Goal: Task Accomplishment & Management: Manage account settings

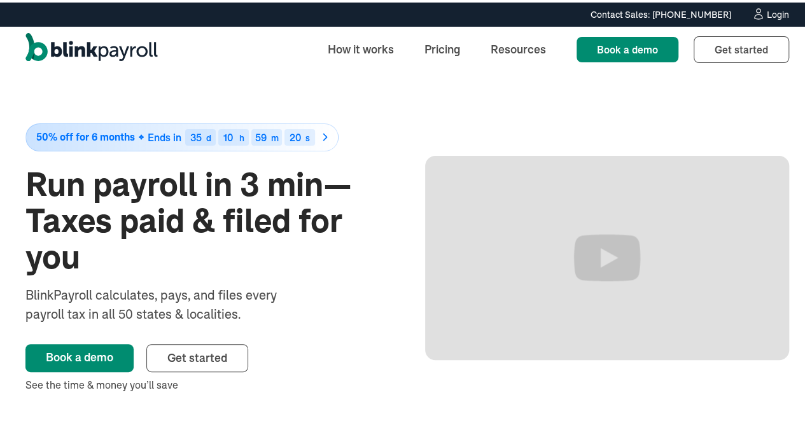
click at [772, 15] on div "Login" at bounding box center [777, 12] width 22 height 9
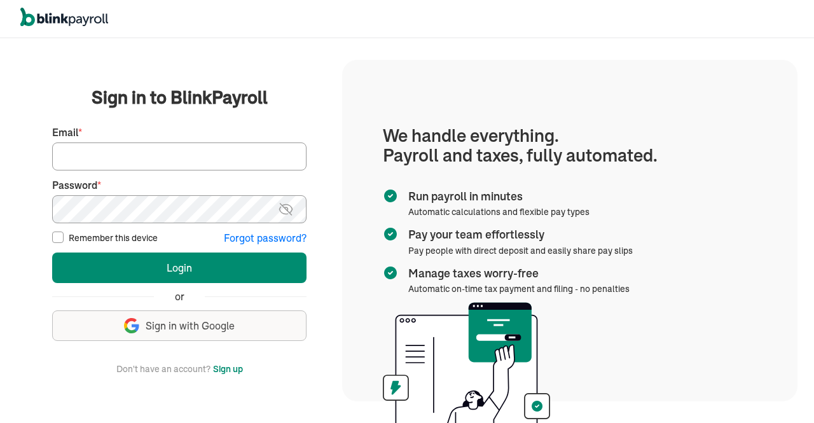
click at [123, 155] on input "Email *" at bounding box center [179, 156] width 254 height 28
type input "[EMAIL_ADDRESS][DOMAIN_NAME]"
click at [286, 209] on img at bounding box center [286, 209] width 16 height 15
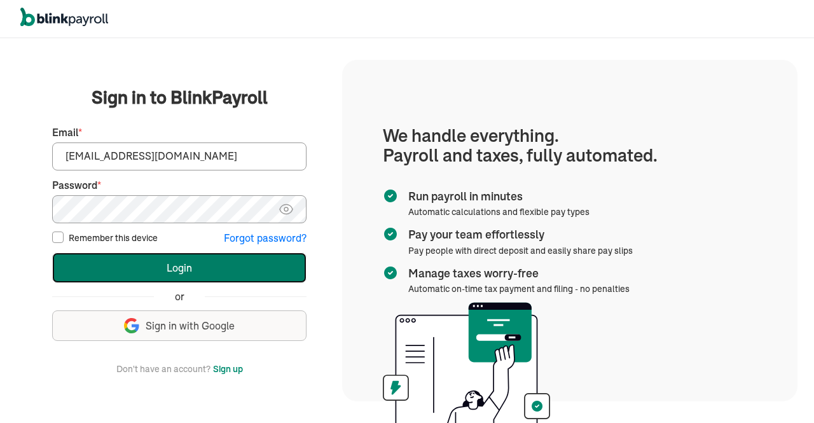
click at [184, 270] on button "Login" at bounding box center [179, 268] width 254 height 31
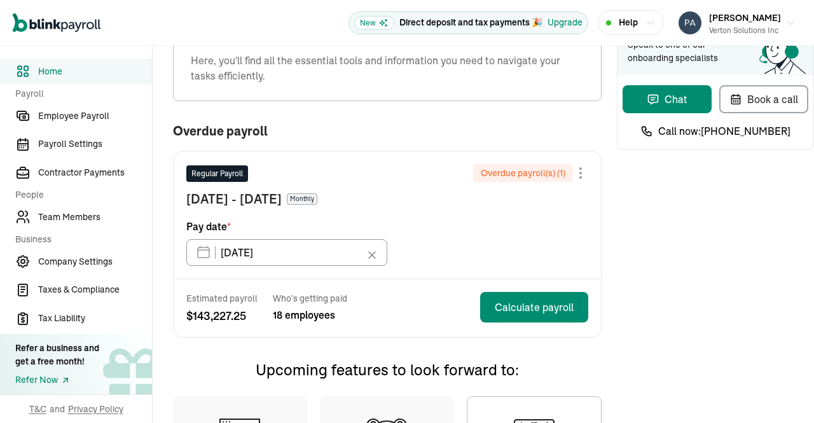
click at [652, 192] on div "Need help? Speak to one of our onboarding specialists Chat Book a call Call now…" at bounding box center [715, 362] width 197 height 704
click at [591, 261] on div "Regular Payroll Overdue payroll(s) ( 1 ) Jul 1 - Jul 31, 2025 Monthly Pay date …" at bounding box center [387, 214] width 427 height 127
click at [637, 267] on div "Need help? Speak to one of our onboarding specialists Chat Book a call Call now…" at bounding box center [715, 362] width 197 height 704
click at [652, 192] on div "Need help? Speak to one of our onboarding specialists Chat Book a call Call now…" at bounding box center [715, 362] width 197 height 704
click at [591, 261] on div "Regular Payroll Overdue payroll(s) ( 1 ) Jul 1 - Jul 31, 2025 Monthly Pay date …" at bounding box center [387, 214] width 427 height 127
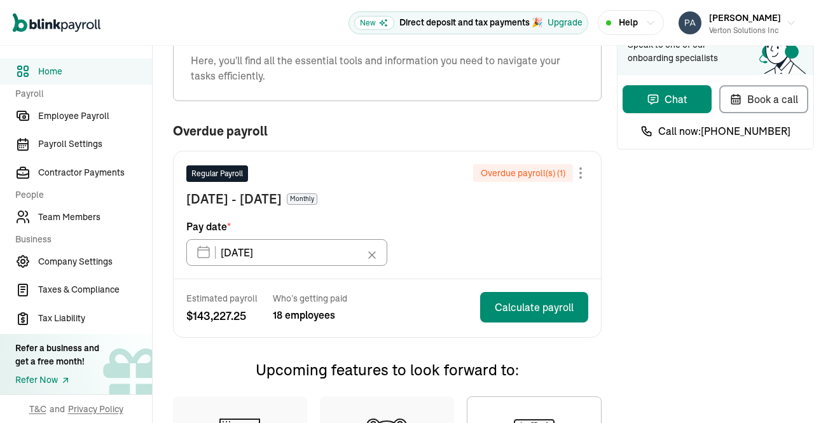
click at [637, 267] on div "Need help? Speak to one of our onboarding specialists Chat Book a call Call now…" at bounding box center [715, 362] width 197 height 704
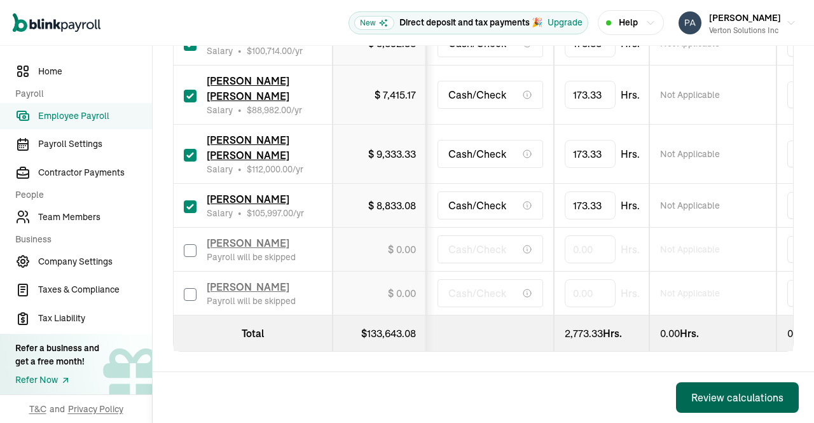
click at [724, 394] on div "Review calculations" at bounding box center [737, 397] width 92 height 15
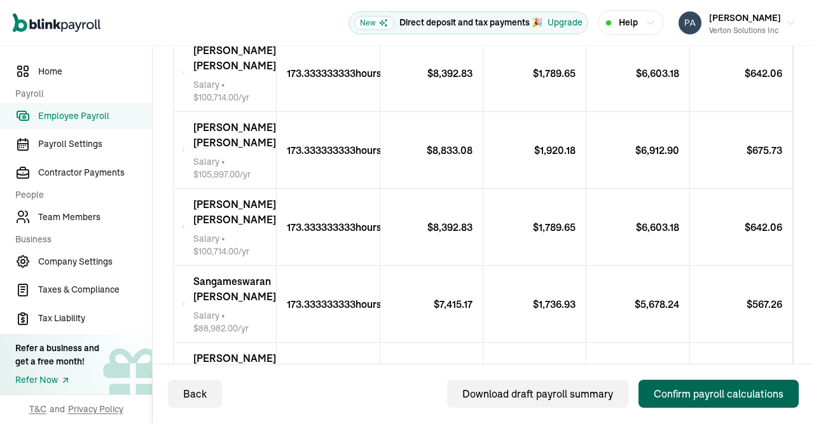
click at [687, 399] on div "Confirm payroll calculations" at bounding box center [719, 393] width 130 height 15
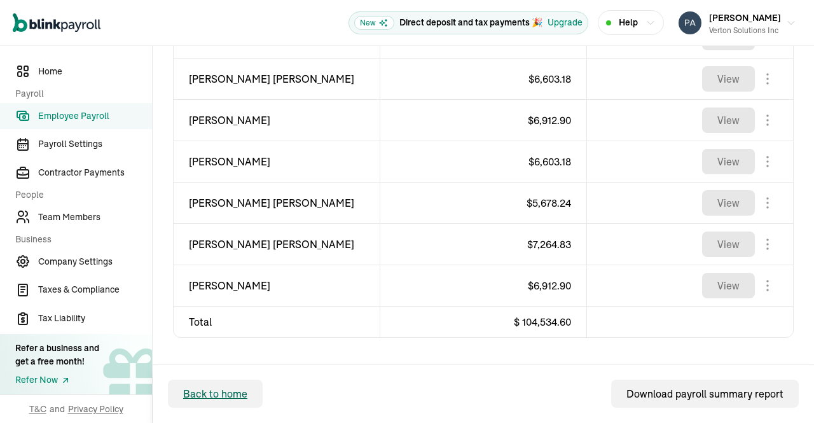
click at [216, 391] on span "Back to home" at bounding box center [215, 393] width 64 height 15
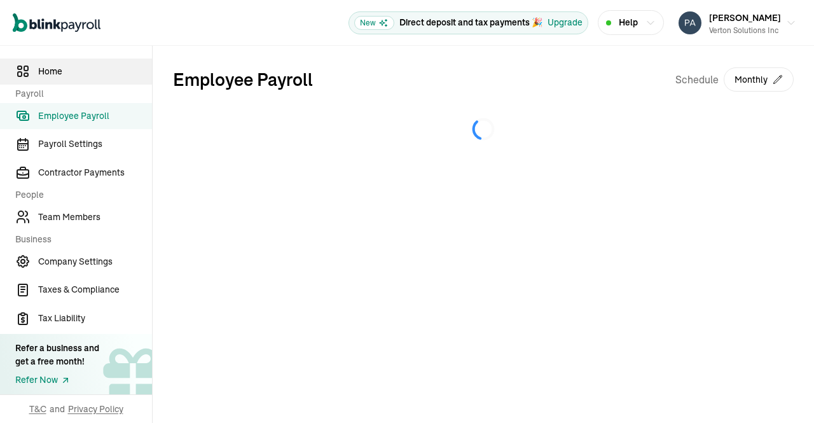
click at [53, 71] on span "Home" at bounding box center [95, 71] width 114 height 13
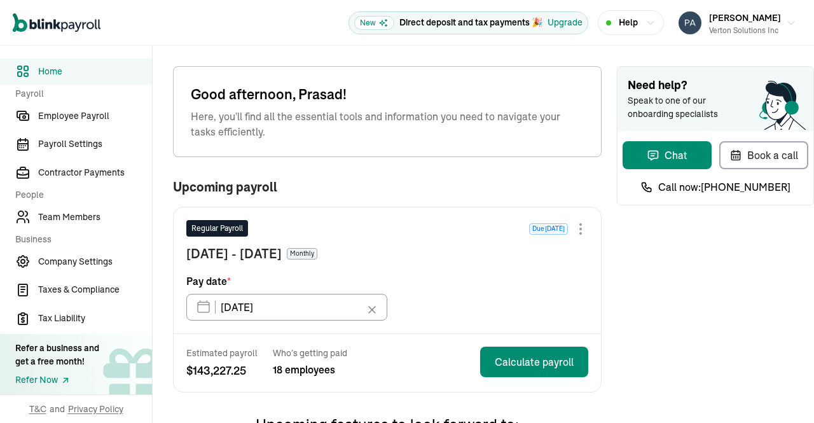
click at [47, 73] on span "Home" at bounding box center [95, 71] width 114 height 13
click at [195, 44] on div "Open main menu New Direct deposit and tax payments 🎉 Upgrade Help Prasad Rao Ve…" at bounding box center [407, 23] width 814 height 46
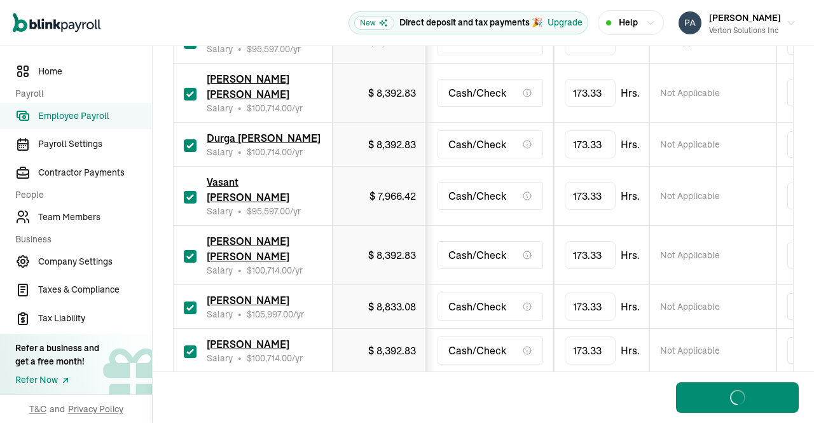
scroll to position [905, 0]
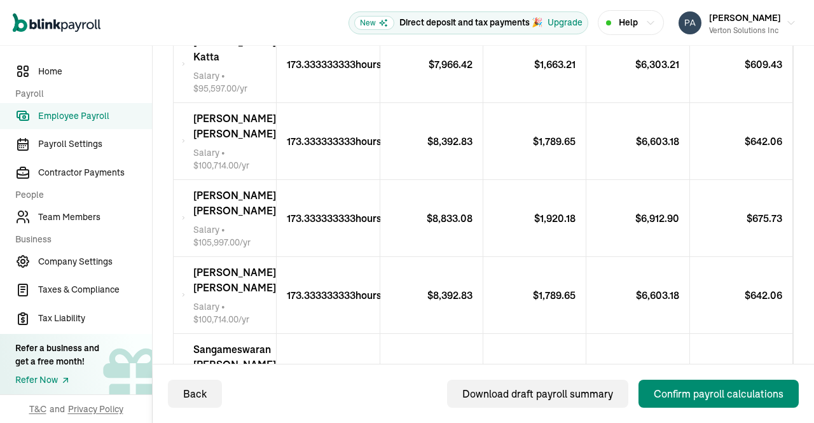
scroll to position [1116, 0]
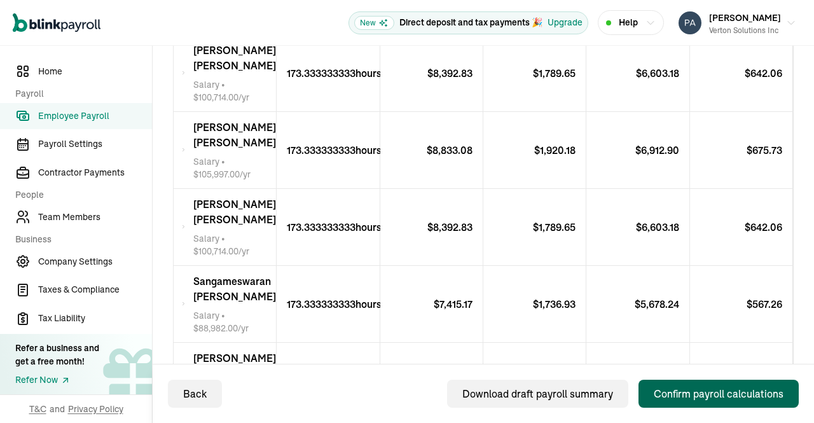
click at [687, 399] on div "Confirm payroll calculations" at bounding box center [719, 393] width 130 height 15
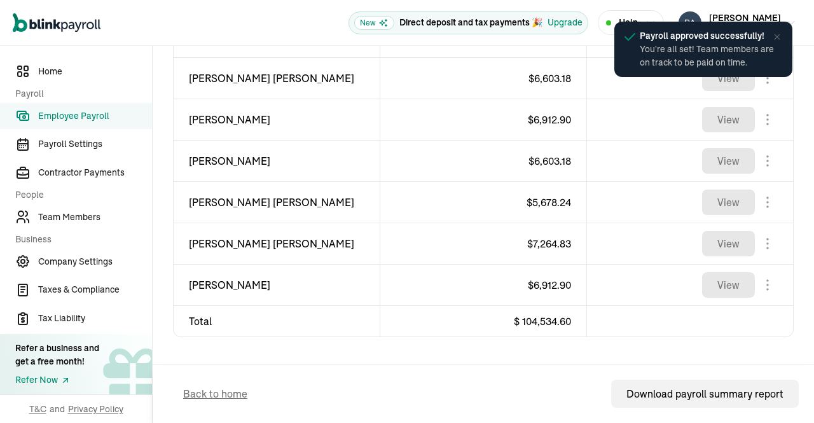
scroll to position [926, 0]
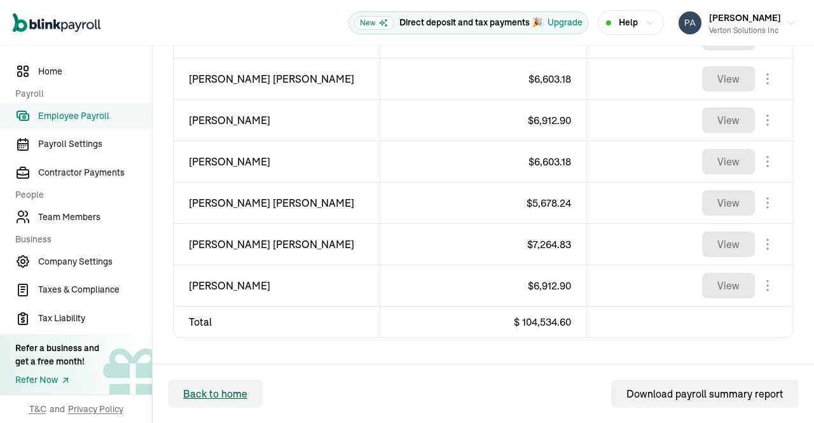
click at [216, 391] on span "Back to home" at bounding box center [215, 393] width 64 height 15
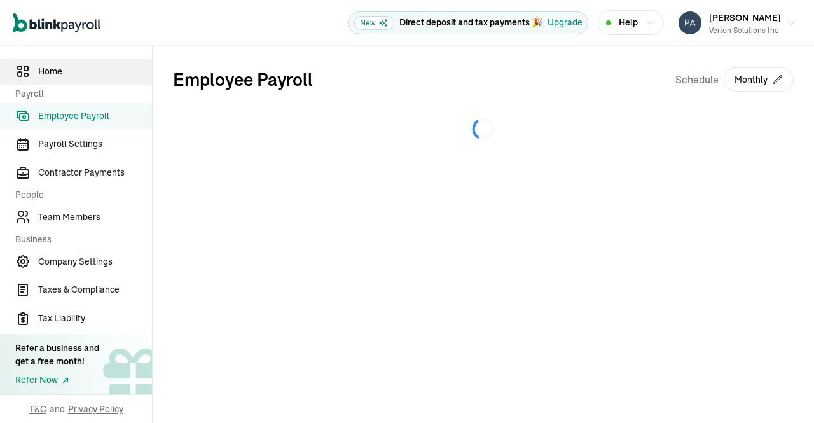
click at [53, 71] on span "Home" at bounding box center [95, 71] width 114 height 13
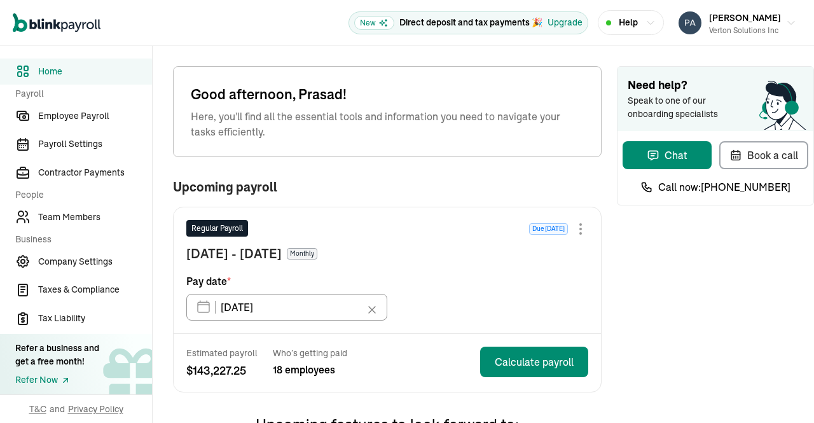
click at [47, 73] on span "Home" at bounding box center [95, 71] width 114 height 13
click at [195, 44] on div "Open main menu New Direct deposit and tax payments 🎉 Upgrade Help Prasad Rao Ve…" at bounding box center [407, 23] width 814 height 46
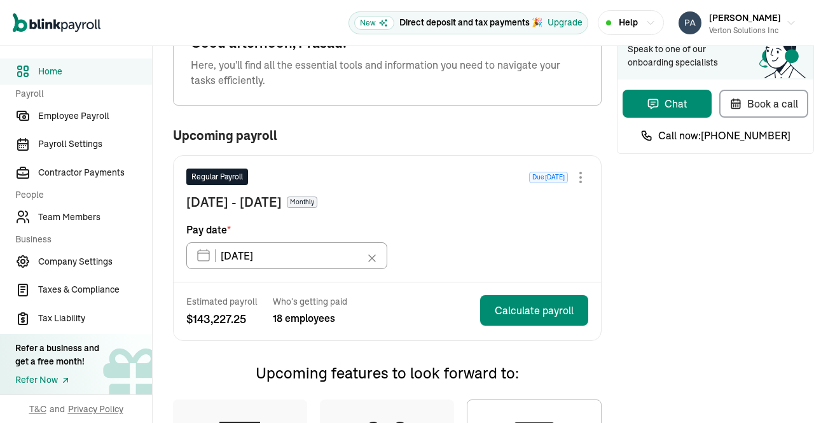
scroll to position [51, 0]
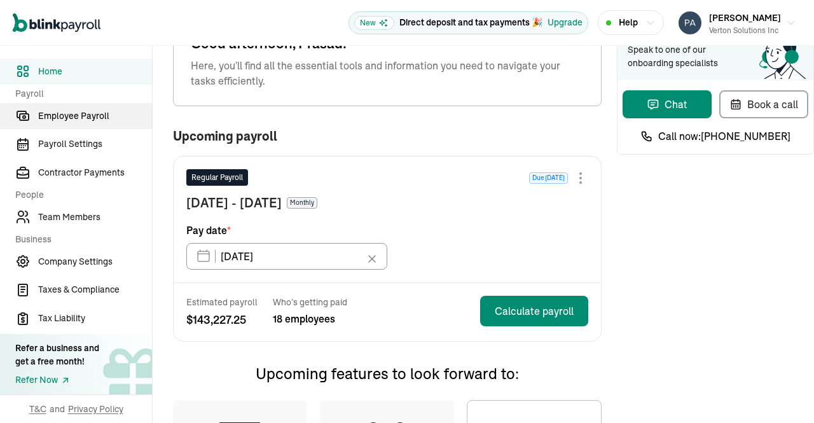
click at [74, 103] on link "Employee Payroll" at bounding box center [76, 116] width 152 height 26
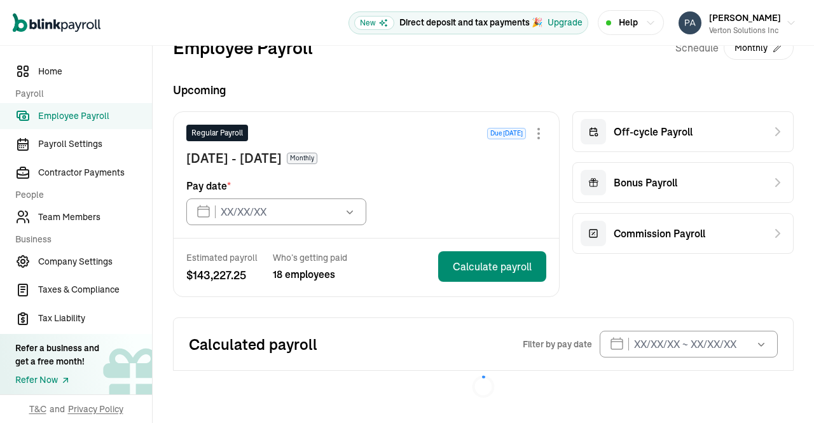
type input "09/15/2025"
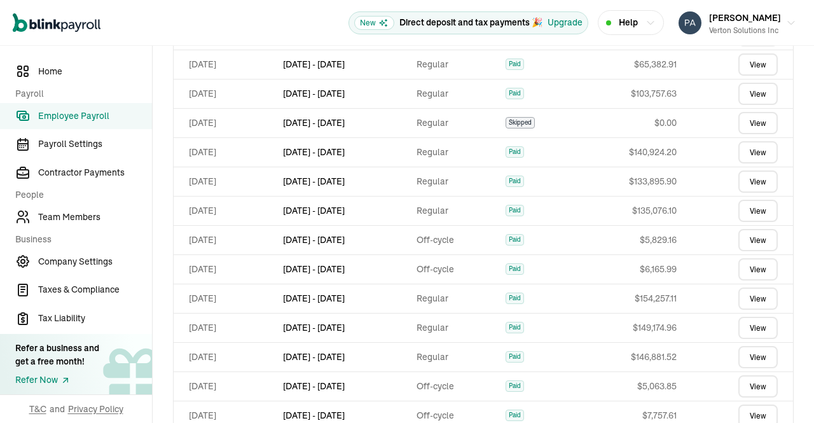
scroll to position [522, 0]
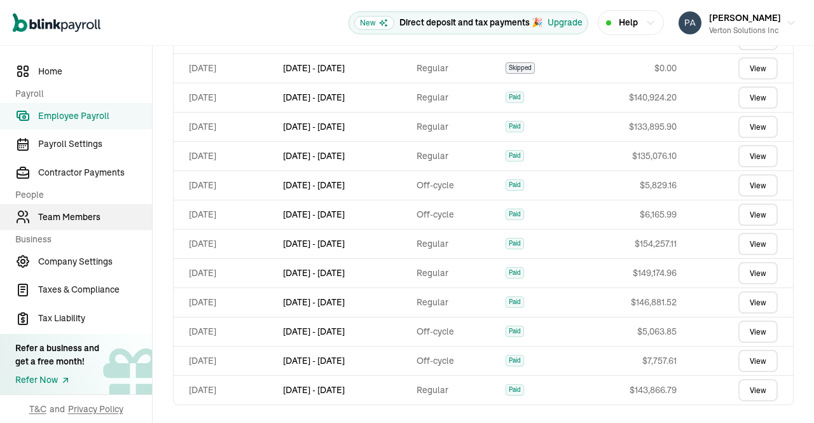
click at [70, 213] on span "Team Members" at bounding box center [95, 217] width 114 height 13
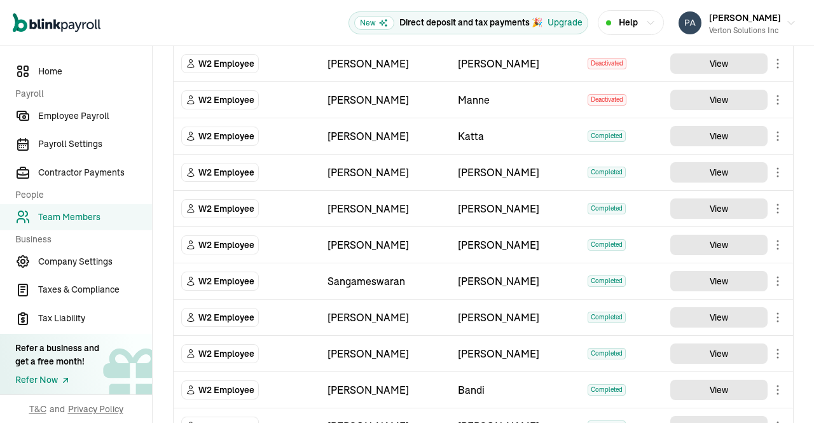
scroll to position [668, 0]
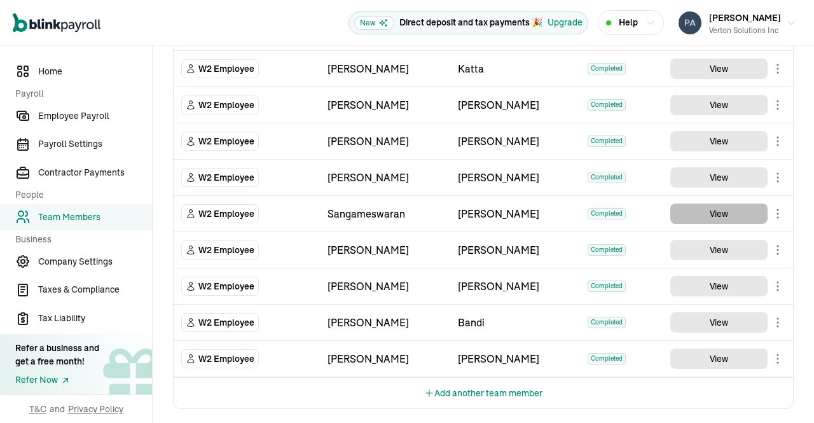
click at [726, 216] on button "View" at bounding box center [718, 214] width 97 height 20
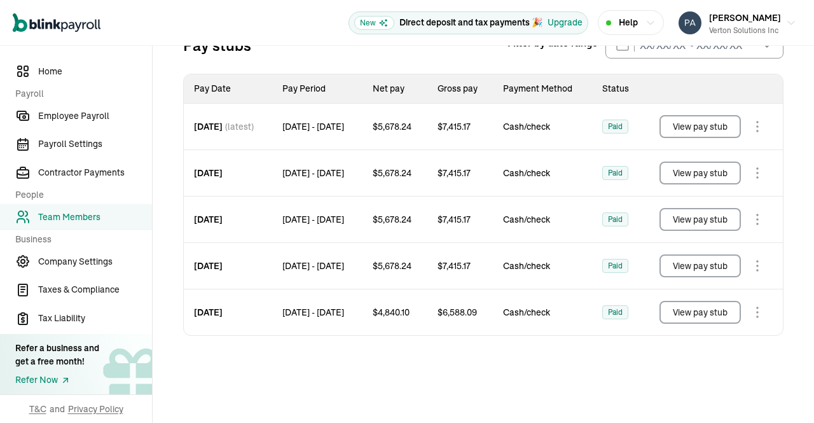
scroll to position [165, 0]
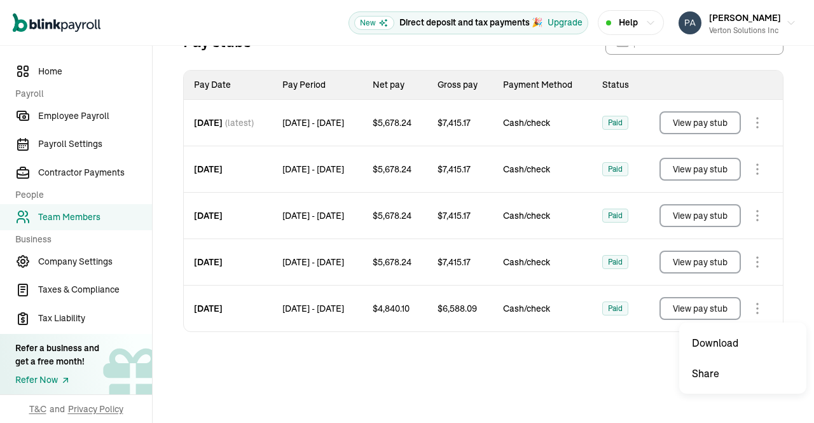
click at [752, 307] on body "Open main menu New Direct deposit and tax payments 🎉 Upgrade Help Prasad Rao Ve…" at bounding box center [407, 211] width 814 height 423
click at [754, 118] on body "Open main menu New Direct deposit and tax payments 🎉 Upgrade Help Prasad Rao Ve…" at bounding box center [407, 211] width 814 height 423
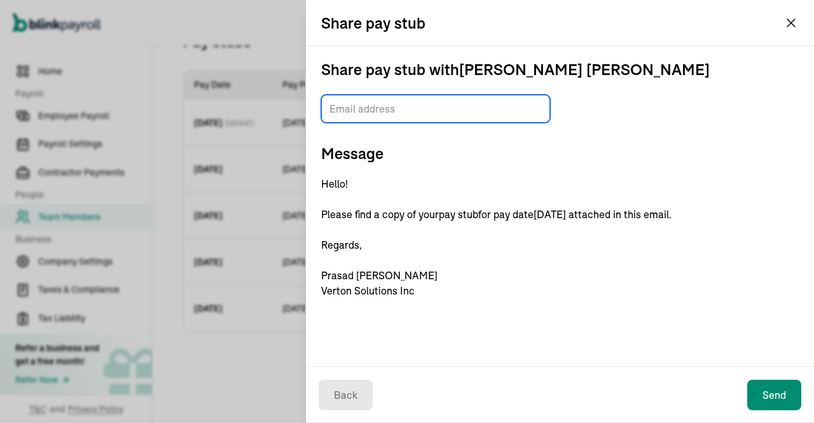
click at [378, 106] on input "TextInput" at bounding box center [435, 109] width 229 height 28
type input "hr@vertonsolutions.com"
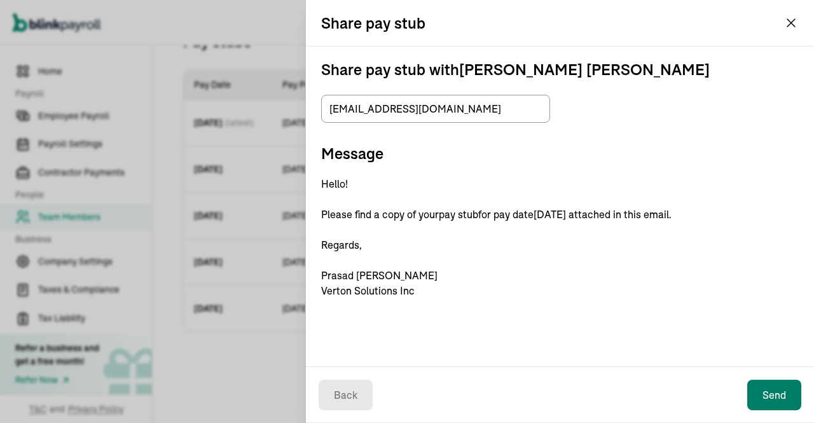
click at [773, 389] on button "Send" at bounding box center [774, 395] width 54 height 31
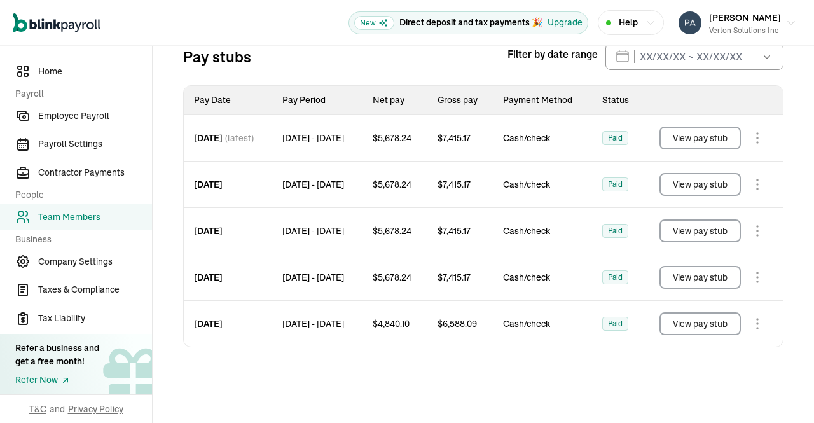
scroll to position [0, 0]
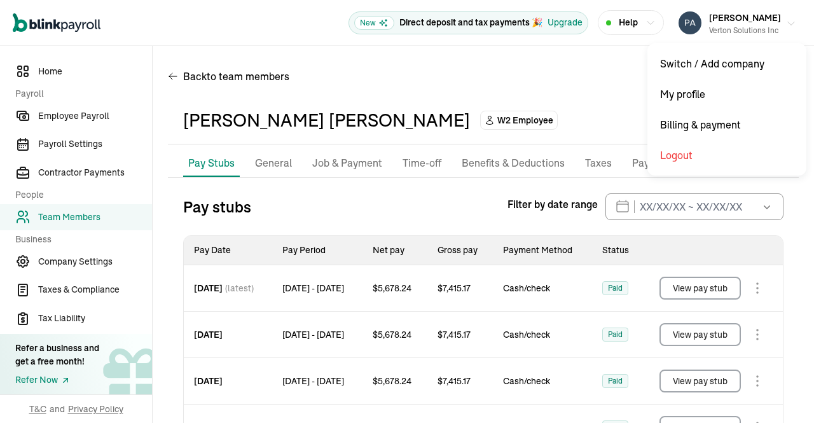
click at [786, 24] on icon "button" at bounding box center [791, 23] width 10 height 10
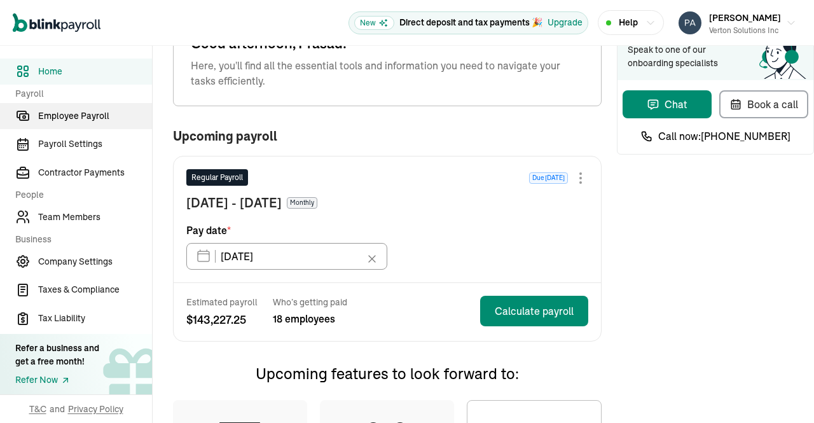
click at [74, 103] on link "Employee Payroll" at bounding box center [76, 116] width 152 height 26
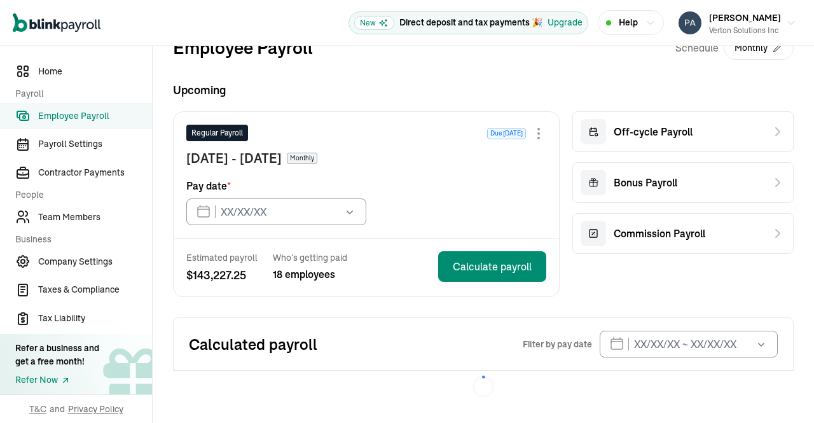
type input "09/15/2025"
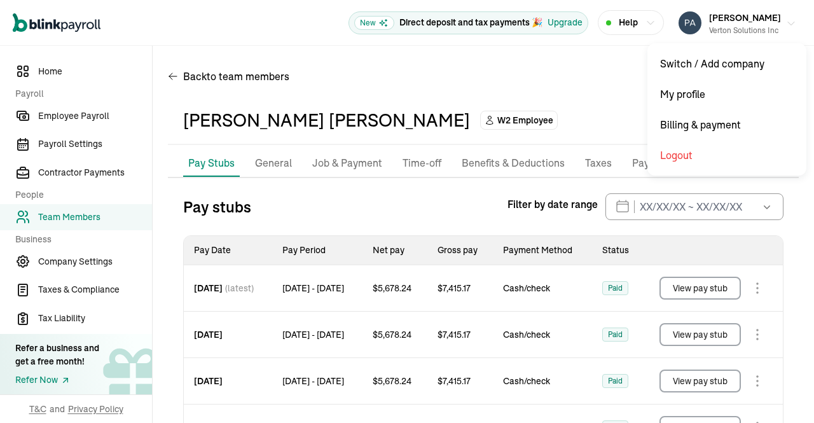
click at [786, 24] on icon "button" at bounding box center [791, 23] width 10 height 10
